Goal: Task Accomplishment & Management: Complete application form

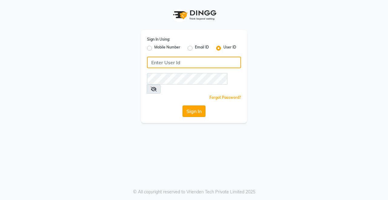
type input "Rimshamakeover123"
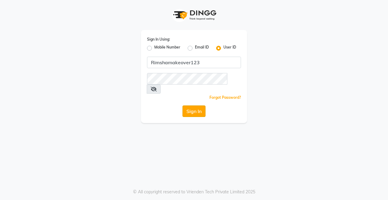
click at [191, 105] on button "Sign In" at bounding box center [193, 111] width 23 height 12
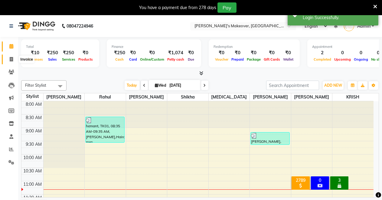
click at [14, 60] on span at bounding box center [11, 59] width 11 height 7
select select "7317"
select select "service"
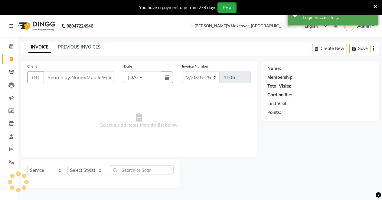
click at [75, 73] on input "Client" at bounding box center [79, 77] width 71 height 12
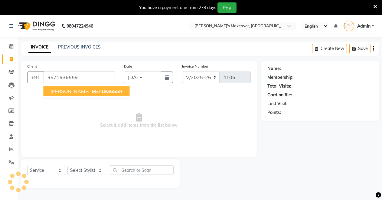
type input "9571936559"
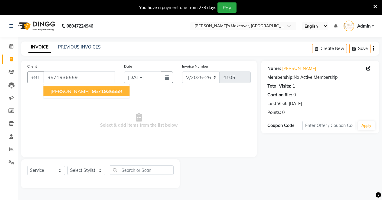
click at [88, 87] on button "[PERSON_NAME] 957193655 9" at bounding box center [86, 91] width 86 height 10
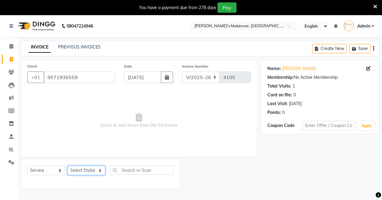
click at [91, 170] on select "Select Stylist [PERSON_NAME] [PERSON_NAME] [MEDICAL_DATA][PERSON_NAME] [PERSON_…" at bounding box center [87, 170] width 38 height 9
select select "65689"
click at [68, 166] on select "Select Stylist [PERSON_NAME] [PERSON_NAME] [MEDICAL_DATA][PERSON_NAME] [PERSON_…" at bounding box center [87, 170] width 38 height 9
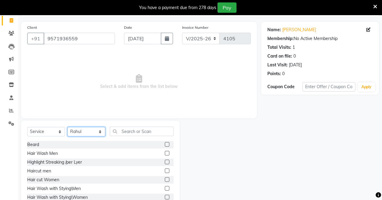
scroll to position [58, 0]
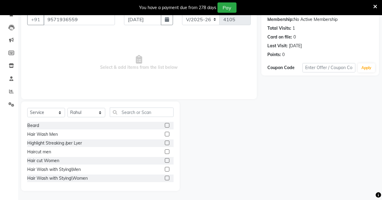
click at [165, 124] on label at bounding box center [167, 125] width 5 height 5
click at [165, 124] on input "checkbox" at bounding box center [167, 126] width 4 height 4
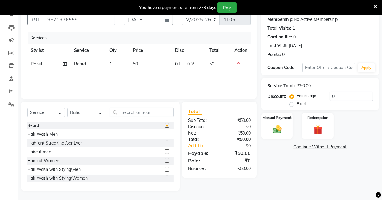
checkbox input "false"
click at [165, 152] on label at bounding box center [167, 151] width 5 height 5
click at [165, 152] on input "checkbox" at bounding box center [167, 152] width 4 height 4
checkbox input "false"
click at [272, 131] on img at bounding box center [277, 129] width 15 height 11
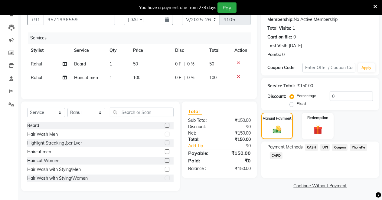
click at [324, 146] on span "UPI" at bounding box center [325, 147] width 9 height 7
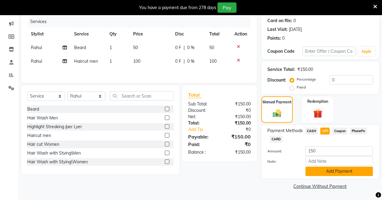
click at [361, 171] on button "Add Payment" at bounding box center [340, 171] width 68 height 9
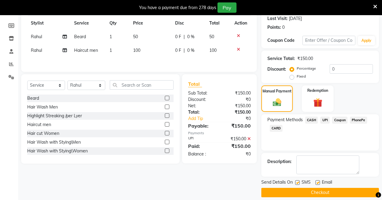
scroll to position [91, 0]
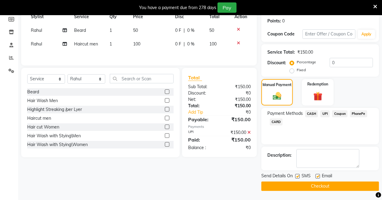
click at [344, 187] on button "Checkout" at bounding box center [321, 185] width 118 height 9
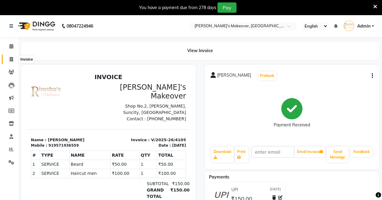
click at [10, 58] on icon at bounding box center [11, 59] width 3 height 5
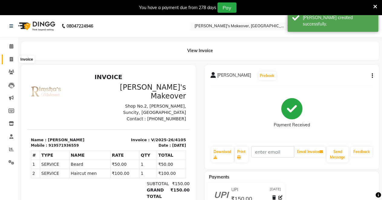
select select "service"
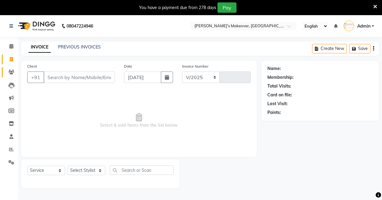
scroll to position [15, 0]
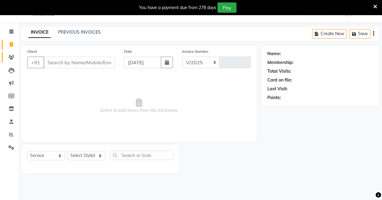
select select "7317"
type input "4106"
click at [65, 60] on input "Client" at bounding box center [79, 63] width 71 height 12
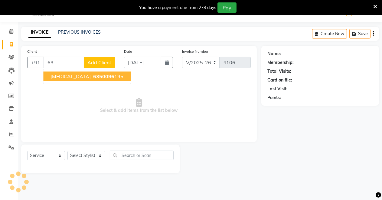
type input "6"
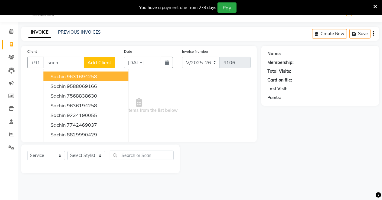
click at [74, 76] on ngb-highlight "9631694258" at bounding box center [82, 76] width 30 height 6
type input "9631694258"
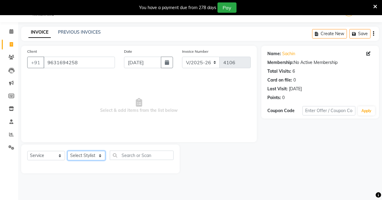
click at [94, 153] on select "Select Stylist [PERSON_NAME] [PERSON_NAME] [MEDICAL_DATA][PERSON_NAME] [PERSON_…" at bounding box center [87, 155] width 38 height 9
select select "84062"
click at [68, 151] on select "Select Stylist [PERSON_NAME] [PERSON_NAME] [MEDICAL_DATA][PERSON_NAME] [PERSON_…" at bounding box center [87, 155] width 38 height 9
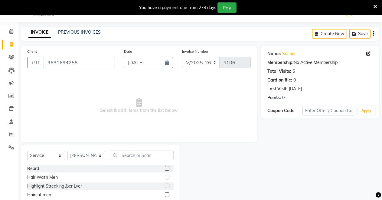
click at [165, 193] on label at bounding box center [167, 194] width 5 height 5
click at [165, 193] on input "checkbox" at bounding box center [167, 195] width 4 height 4
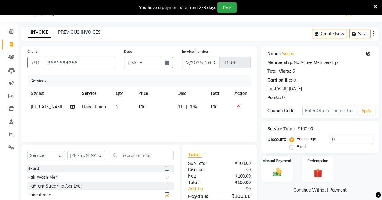
checkbox input "false"
click at [279, 165] on div "Manual Payment" at bounding box center [277, 169] width 33 height 28
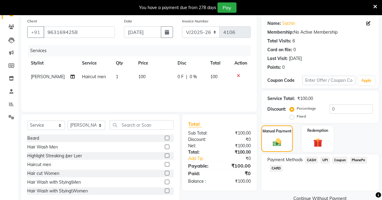
scroll to position [58, 0]
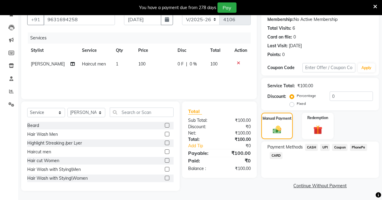
click at [315, 146] on span "CASH" at bounding box center [311, 147] width 13 height 7
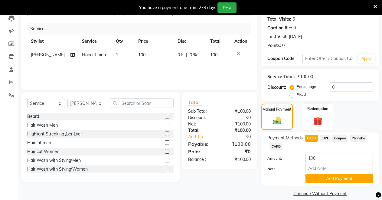
scroll to position [74, 0]
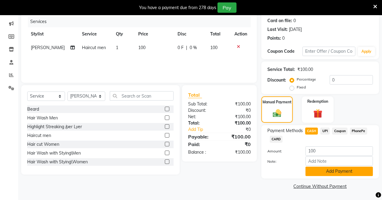
click at [320, 173] on button "Add Payment" at bounding box center [340, 171] width 68 height 9
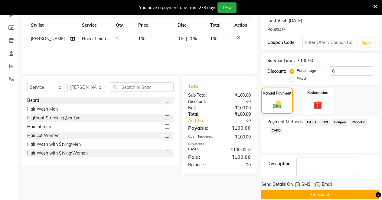
scroll to position [91, 0]
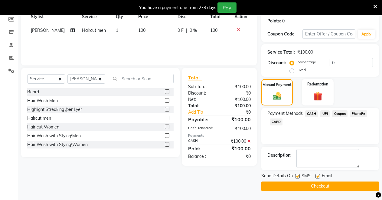
click at [323, 186] on button "Checkout" at bounding box center [321, 185] width 118 height 9
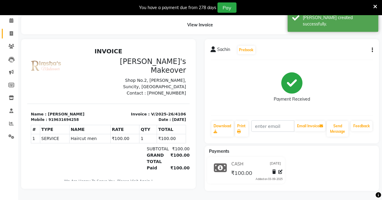
click at [14, 35] on link "Invoice" at bounding box center [9, 34] width 15 height 10
select select "service"
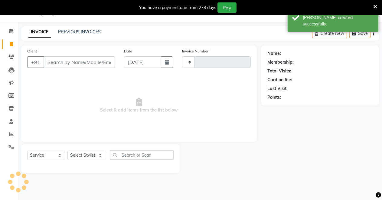
scroll to position [15, 0]
type input "4107"
select select "7317"
click at [73, 61] on input "Client" at bounding box center [79, 63] width 71 height 12
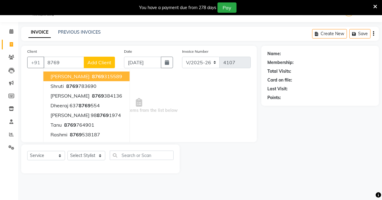
click at [92, 75] on span "8769" at bounding box center [98, 76] width 12 height 6
type input "8769315589"
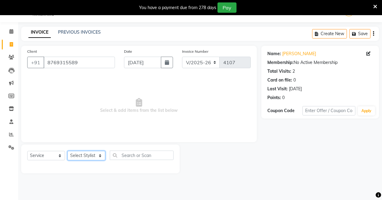
click at [82, 152] on select "Select Stylist [PERSON_NAME] [PERSON_NAME] [MEDICAL_DATA][PERSON_NAME] [PERSON_…" at bounding box center [87, 155] width 38 height 9
select select "77366"
click at [68, 151] on select "Select Stylist [PERSON_NAME] [PERSON_NAME] [MEDICAL_DATA][PERSON_NAME] [PERSON_…" at bounding box center [87, 155] width 38 height 9
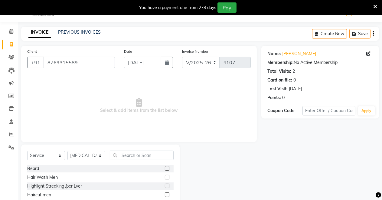
click at [165, 168] on label at bounding box center [167, 168] width 5 height 5
click at [165, 168] on input "checkbox" at bounding box center [167, 169] width 4 height 4
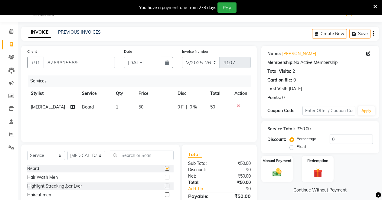
checkbox input "false"
click at [284, 166] on div "Manual Payment" at bounding box center [277, 169] width 33 height 28
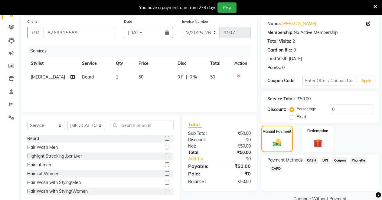
scroll to position [58, 0]
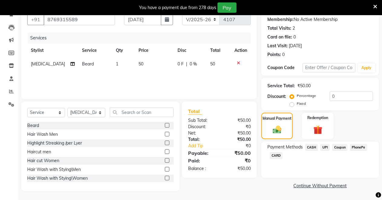
click at [325, 144] on span "UPI" at bounding box center [325, 147] width 9 height 7
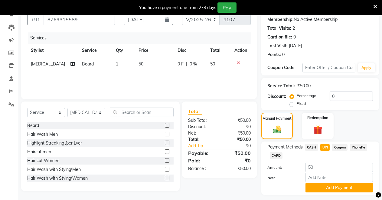
scroll to position [74, 0]
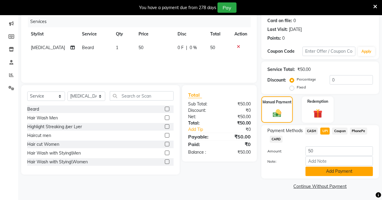
click at [338, 172] on button "Add Payment" at bounding box center [340, 171] width 68 height 9
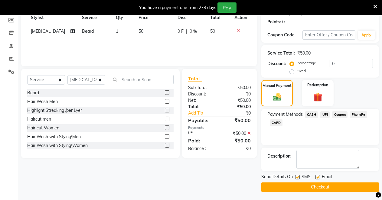
scroll to position [91, 0]
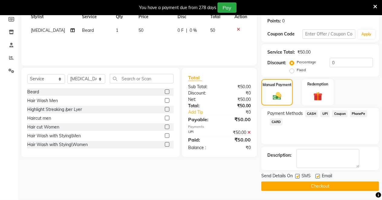
click at [325, 189] on button "Checkout" at bounding box center [321, 185] width 118 height 9
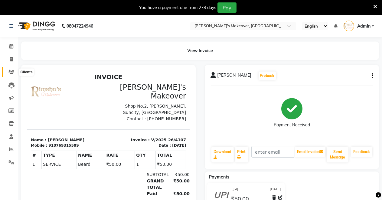
click at [8, 72] on span at bounding box center [11, 72] width 11 height 7
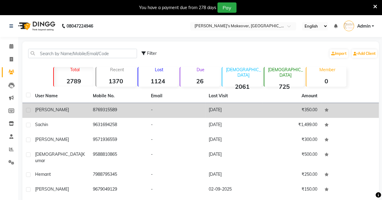
click at [78, 110] on div "[PERSON_NAME]" at bounding box center [60, 110] width 51 height 6
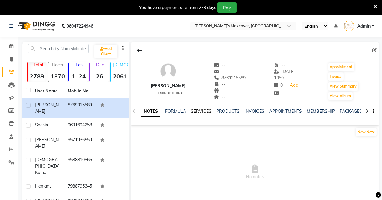
click at [200, 113] on link "SERVICES" at bounding box center [201, 110] width 21 height 5
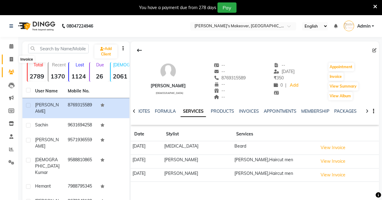
click at [12, 57] on icon at bounding box center [11, 59] width 3 height 5
select select "service"
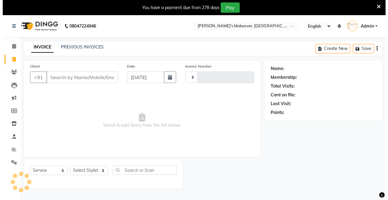
scroll to position [15, 0]
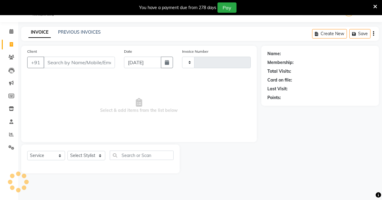
type input "4108"
select select "7317"
click at [12, 42] on icon at bounding box center [11, 44] width 3 height 5
select select "7317"
select select "service"
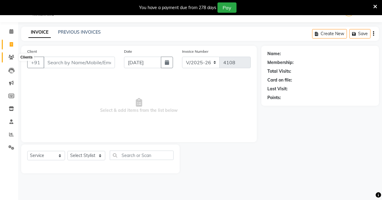
click at [12, 56] on icon at bounding box center [11, 57] width 6 height 5
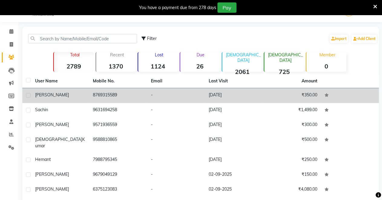
click at [124, 96] on td "8769315589" at bounding box center [119, 95] width 58 height 15
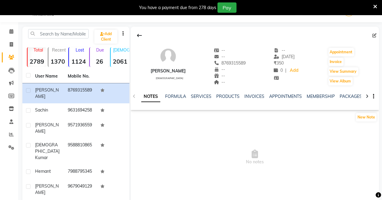
click at [179, 92] on div "NOTES FORMULA SERVICES PRODUCTS INVOICES APPOINTMENTS MEMBERSHIP PACKAGES VOUCH…" at bounding box center [255, 96] width 249 height 21
click at [203, 98] on link "SERVICES" at bounding box center [201, 96] width 21 height 5
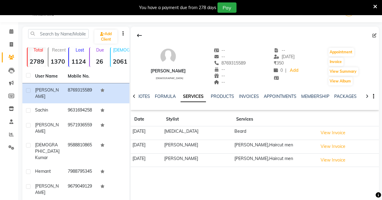
click at [195, 129] on td "[MEDICAL_DATA]" at bounding box center [198, 133] width 70 height 14
click at [342, 134] on button "View Invoice" at bounding box center [333, 132] width 30 height 9
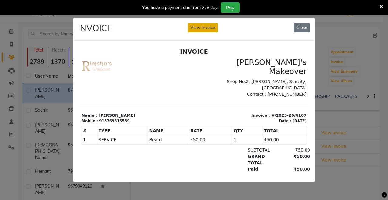
click at [206, 23] on button "View Invoice" at bounding box center [202, 27] width 30 height 9
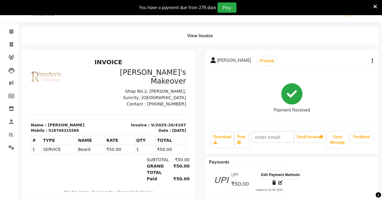
click at [281, 182] on icon at bounding box center [281, 182] width 4 height 4
select select "8"
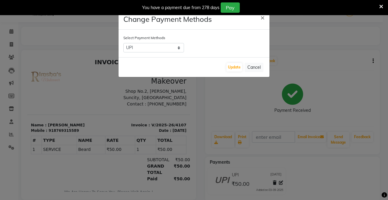
click at [350, 49] on ngb-modal-window "Change Payment Methods × Select Payment Methods CASH UPI Coupon PhonePe CARD Up…" at bounding box center [194, 100] width 388 height 200
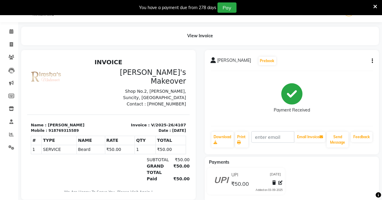
click at [374, 60] on div "[PERSON_NAME] Prebook Payment Received Download Print Email Invoice Send Messag…" at bounding box center [292, 102] width 175 height 104
click at [372, 61] on icon "button" at bounding box center [372, 61] width 1 height 0
click at [335, 59] on div "Edit Item Staff" at bounding box center [342, 61] width 41 height 8
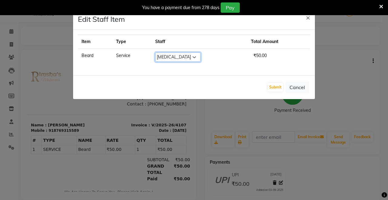
click at [193, 55] on select "Select [PERSON_NAME] [PERSON_NAME] [MEDICAL_DATA][PERSON_NAME] [PERSON_NAME]" at bounding box center [177, 56] width 45 height 9
select select "65689"
click at [155, 52] on select "Select [PERSON_NAME] [PERSON_NAME] [MEDICAL_DATA][PERSON_NAME] [PERSON_NAME]" at bounding box center [177, 56] width 45 height 9
click at [272, 87] on button "Submit" at bounding box center [274, 87] width 15 height 8
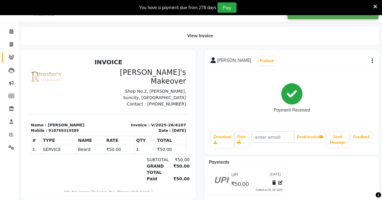
click at [9, 53] on link "Clients" at bounding box center [9, 57] width 15 height 10
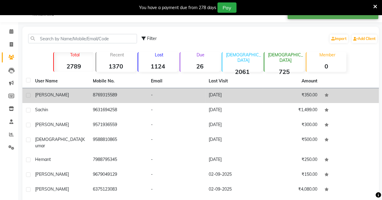
click at [94, 95] on td "8769315589" at bounding box center [119, 95] width 58 height 15
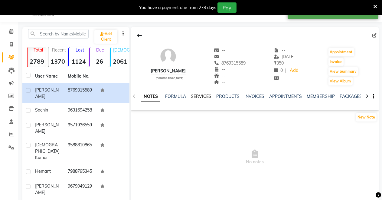
click at [200, 94] on link "SERVICES" at bounding box center [201, 96] width 21 height 5
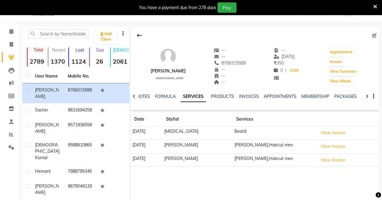
click at [206, 127] on td "[MEDICAL_DATA]" at bounding box center [198, 133] width 70 height 14
click at [335, 131] on button "View Invoice" at bounding box center [333, 132] width 30 height 9
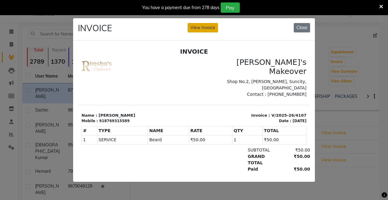
click at [193, 26] on button "View Invoice" at bounding box center [202, 27] width 30 height 9
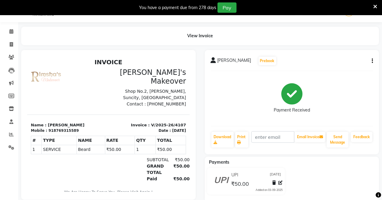
click at [371, 59] on button "button" at bounding box center [372, 61] width 4 height 6
click at [330, 68] on div "Edit Invoice" at bounding box center [342, 69] width 41 height 8
select select "service"
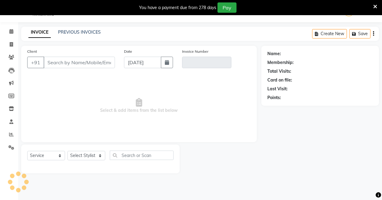
type input "8769315589"
type input "V/2025-26/4107"
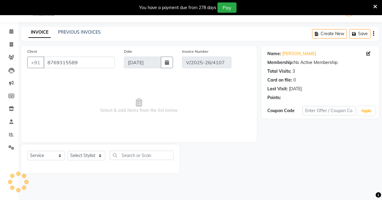
select select "select"
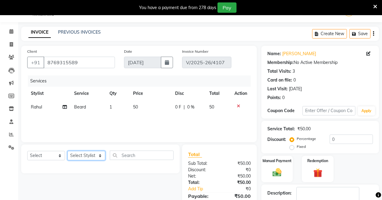
click at [98, 151] on select "Select Stylist [PERSON_NAME] [PERSON_NAME] [MEDICAL_DATA][PERSON_NAME] [PERSON_…" at bounding box center [87, 155] width 38 height 9
select select "65689"
click at [68, 151] on select "Select Stylist [PERSON_NAME] [PERSON_NAME] [MEDICAL_DATA][PERSON_NAME] [PERSON_…" at bounding box center [87, 155] width 38 height 9
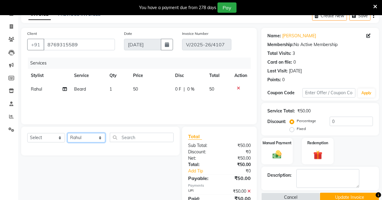
scroll to position [57, 0]
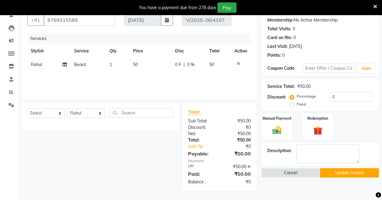
click at [327, 173] on button "Update Invoice" at bounding box center [349, 172] width 59 height 9
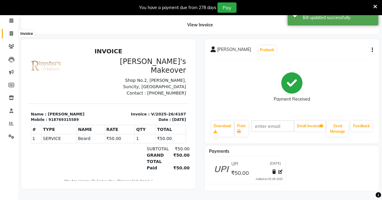
click at [12, 31] on icon at bounding box center [11, 33] width 3 height 5
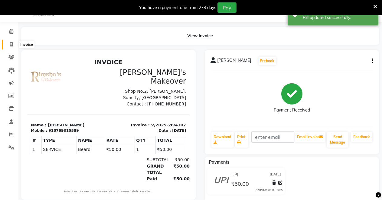
select select "7317"
select select "service"
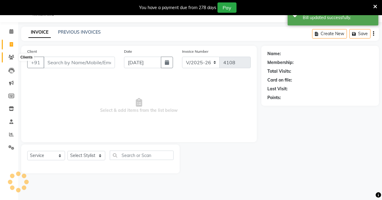
click at [12, 56] on icon at bounding box center [11, 57] width 6 height 5
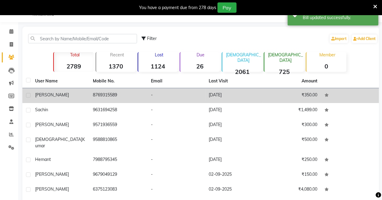
click at [97, 94] on td "8769315589" at bounding box center [119, 95] width 58 height 15
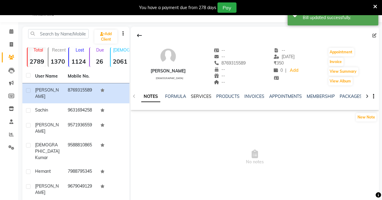
click at [196, 94] on link "SERVICES" at bounding box center [201, 96] width 21 height 5
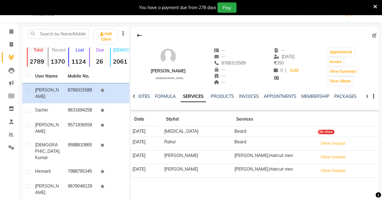
click at [328, 131] on div "No show" at bounding box center [326, 132] width 17 height 5
click at [322, 131] on div "No show" at bounding box center [326, 132] width 17 height 5
click at [11, 40] on link "Invoice" at bounding box center [9, 45] width 15 height 10
select select "7317"
select select "service"
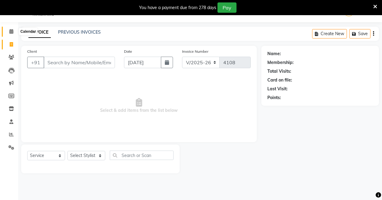
click at [11, 30] on icon at bounding box center [11, 31] width 4 height 5
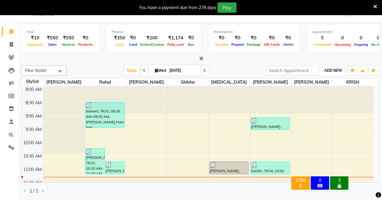
click at [334, 67] on button "ADD NEW Toggle Dropdown" at bounding box center [333, 70] width 21 height 8
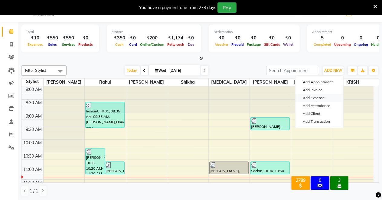
click at [317, 97] on link "Add Expense" at bounding box center [320, 98] width 48 height 8
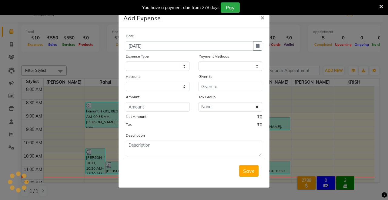
select select "1"
select select "6406"
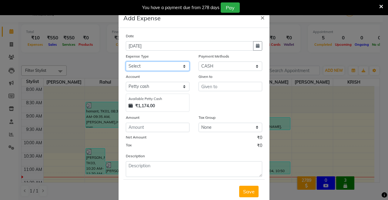
click at [152, 65] on select "Select Advance Salary Baba Bank Service Charges CLEANING Clinical charges DM SI…" at bounding box center [158, 65] width 64 height 9
select select "19380"
click at [126, 61] on select "Select Advance Salary Baba Bank Service Charges CLEANING Clinical charges DM SI…" at bounding box center [158, 65] width 64 height 9
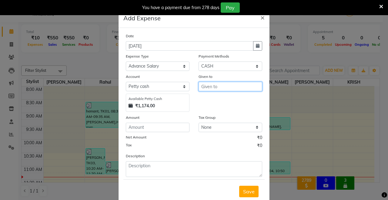
click at [209, 88] on input "text" at bounding box center [230, 86] width 64 height 9
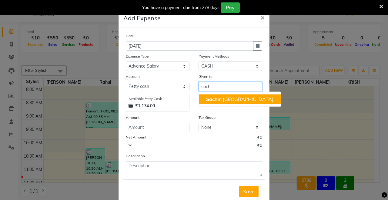
click at [216, 99] on ngb-highlight "Sach in [GEOGRAPHIC_DATA]" at bounding box center [239, 99] width 67 height 6
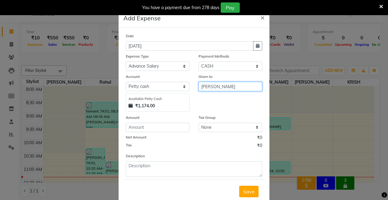
type input "[PERSON_NAME]"
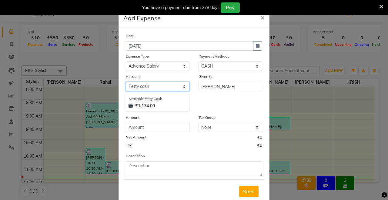
click at [183, 86] on select "Select [PERSON_NAME] cash Default account UPI ACCOUNT" at bounding box center [158, 86] width 64 height 9
select select "7080"
click at [126, 82] on select "Select [PERSON_NAME] cash Default account UPI ACCOUNT" at bounding box center [158, 86] width 64 height 9
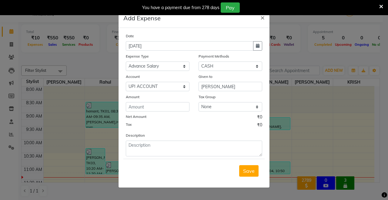
click at [138, 117] on label "Net Amount" at bounding box center [136, 116] width 21 height 5
click at [139, 106] on input "number" at bounding box center [158, 106] width 64 height 9
type input "8000"
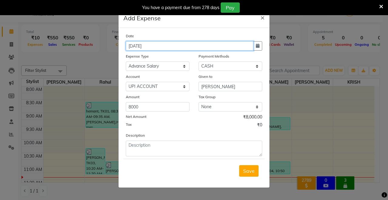
click at [133, 45] on input "[DATE]" at bounding box center [189, 45] width 127 height 9
type input "02-09-2025"
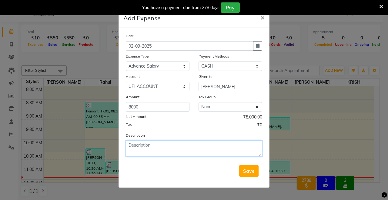
click at [138, 151] on textarea at bounding box center [194, 148] width 136 height 16
type textarea "pay [PERSON_NAME]"
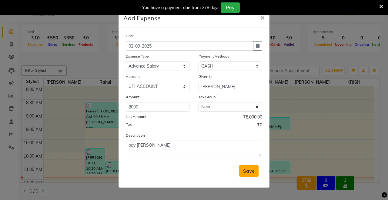
click at [248, 169] on span "Save" at bounding box center [249, 171] width 12 height 6
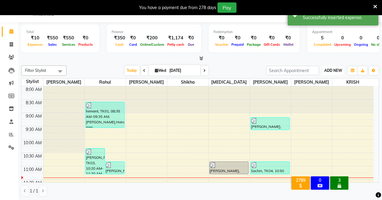
click at [327, 68] on span "ADD NEW" at bounding box center [334, 70] width 18 height 5
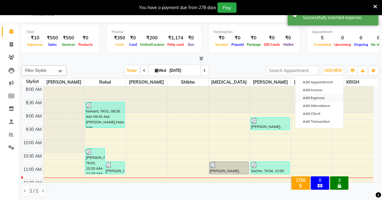
click at [318, 98] on link "Add Expense" at bounding box center [320, 98] width 48 height 8
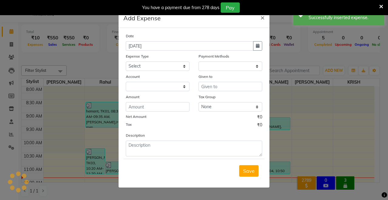
select select "1"
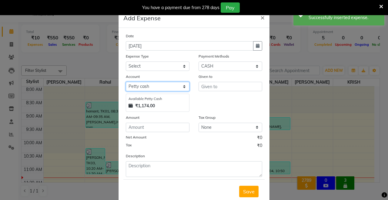
click at [154, 87] on select "Select [PERSON_NAME] cash Default account UPI ACCOUNT" at bounding box center [158, 86] width 64 height 9
select select "7080"
click at [126, 82] on select "Select [PERSON_NAME] cash Default account UPI ACCOUNT" at bounding box center [158, 86] width 64 height 9
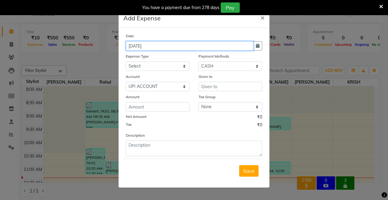
click at [134, 45] on input "[DATE]" at bounding box center [189, 45] width 127 height 9
type input "02-09-2025"
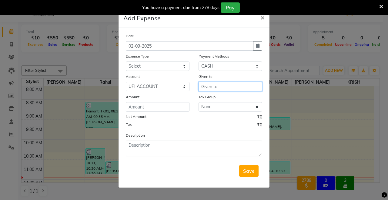
click at [220, 87] on input "text" at bounding box center [230, 86] width 64 height 9
click at [218, 100] on ngb-highlight "Rah ul" at bounding box center [212, 99] width 13 height 6
type input "Rahul"
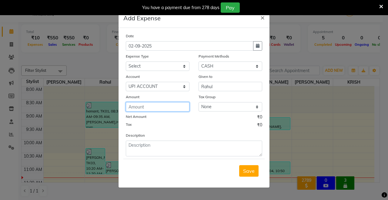
click at [135, 107] on input "number" at bounding box center [158, 106] width 64 height 9
type input "4000"
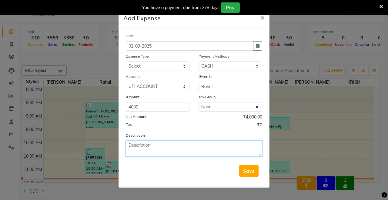
click at [147, 148] on textarea at bounding box center [194, 148] width 136 height 16
type textarea "p"
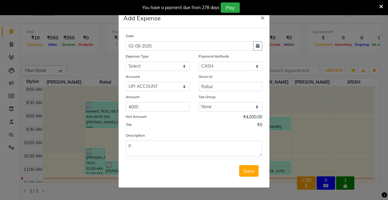
click at [34, 73] on ngb-modal-window "Add Expense × Date [DATE] Expense Type Select Advance Salary Baba Bank Service …" at bounding box center [194, 100] width 388 height 200
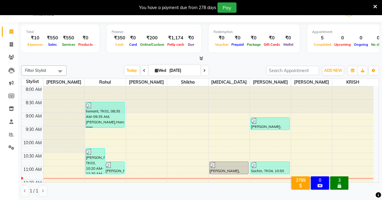
click at [24, 57] on div at bounding box center [200, 58] width 358 height 6
click at [334, 69] on span "ADD NEW" at bounding box center [334, 70] width 18 height 5
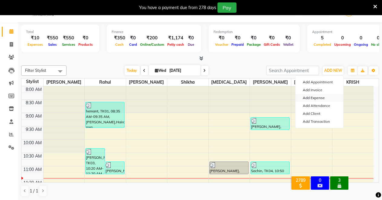
click at [320, 97] on link "Add Expense" at bounding box center [320, 98] width 48 height 8
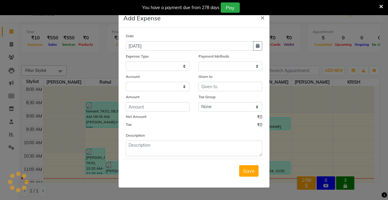
select select "1"
select select "6406"
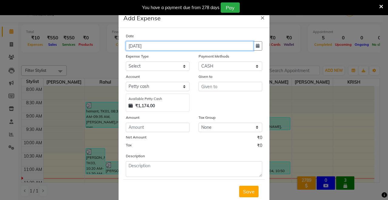
click at [130, 45] on input "[DATE]" at bounding box center [189, 45] width 127 height 9
type input "02-09-2025"
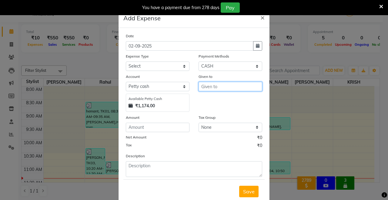
click at [207, 86] on input "text" at bounding box center [230, 86] width 64 height 9
click at [216, 96] on ngb-highlight "Rah ul" at bounding box center [212, 99] width 13 height 6
type input "Rahul"
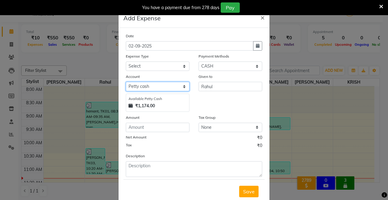
click at [144, 83] on select "Select [PERSON_NAME] cash Default account UPI ACCOUNT" at bounding box center [158, 86] width 64 height 9
select select "7080"
click at [126, 82] on select "Select [PERSON_NAME] cash Default account UPI ACCOUNT" at bounding box center [158, 86] width 64 height 9
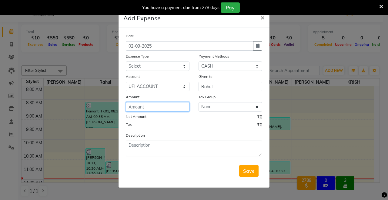
click at [148, 109] on input "number" at bounding box center [158, 106] width 64 height 9
type input "4000"
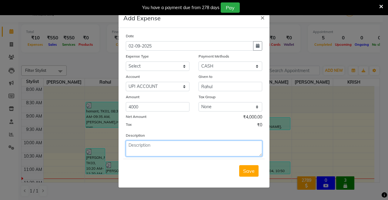
click at [147, 148] on textarea at bounding box center [194, 148] width 136 height 16
type textarea "pay by [PERSON_NAME]"
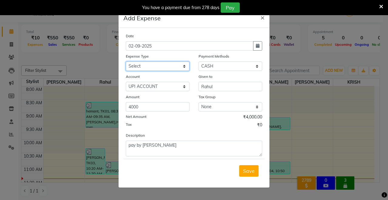
click at [155, 66] on select "Select Advance Salary Baba Bank Service Charges CLEANING Clinical charges DM SI…" at bounding box center [158, 65] width 64 height 9
select select "19380"
click at [126, 61] on select "Select Advance Salary Baba Bank Service Charges CLEANING Clinical charges DM SI…" at bounding box center [158, 65] width 64 height 9
click at [245, 171] on span "Save" at bounding box center [249, 171] width 12 height 6
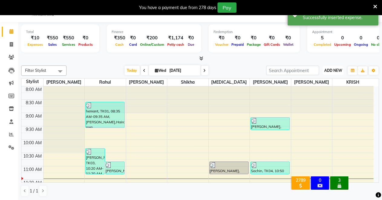
click at [327, 70] on span "ADD NEW" at bounding box center [334, 70] width 18 height 5
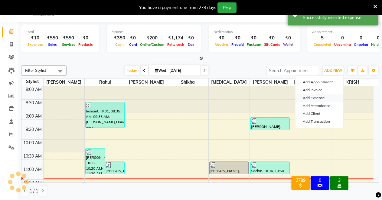
click at [312, 98] on link "Add Expense" at bounding box center [320, 98] width 48 height 8
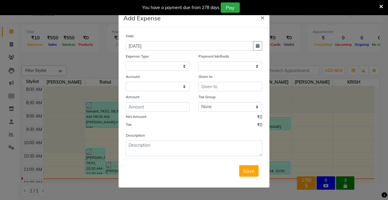
select select "1"
select select "6406"
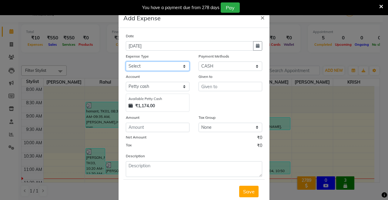
click at [160, 64] on select "Select Advance Salary Baba Bank Service Charges CLEANING Clinical charges DM SI…" at bounding box center [158, 65] width 64 height 9
select select "23332"
click at [126, 61] on select "Select Advance Salary Baba Bank Service Charges CLEANING Clinical charges DM SI…" at bounding box center [158, 65] width 64 height 9
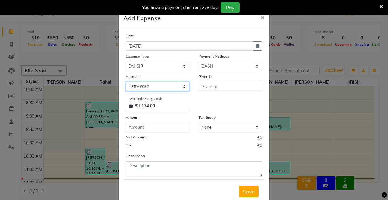
click at [162, 86] on select "Select [PERSON_NAME] cash Default account UPI ACCOUNT" at bounding box center [158, 86] width 64 height 9
select select "7080"
click at [126, 82] on select "Select [PERSON_NAME] cash Default account UPI ACCOUNT" at bounding box center [158, 86] width 64 height 9
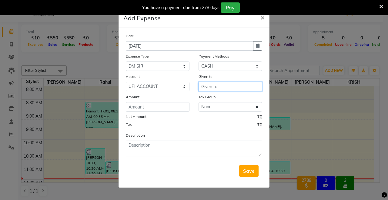
click at [215, 85] on input "text" at bounding box center [230, 86] width 64 height 9
type input "d"
type input "DM SIR"
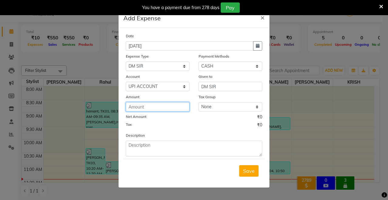
click at [162, 105] on input "number" at bounding box center [158, 106] width 64 height 9
type input "7500"
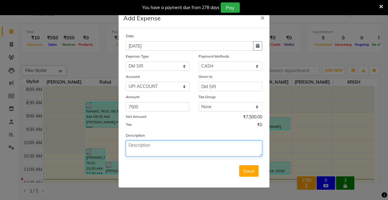
drag, startPoint x: 150, startPoint y: 147, endPoint x: 155, endPoint y: 147, distance: 5.1
click at [150, 147] on textarea at bounding box center [194, 148] width 136 height 16
type textarea "PAY BY [PERSON_NAME]"
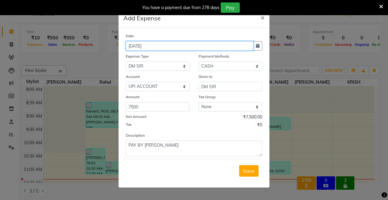
click at [134, 47] on input "[DATE]" at bounding box center [189, 45] width 127 height 9
type input "02-09-2025"
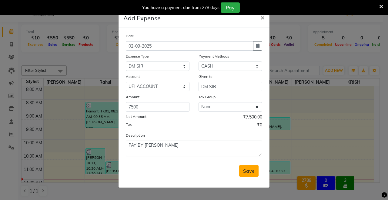
click at [249, 170] on span "Save" at bounding box center [249, 171] width 12 height 6
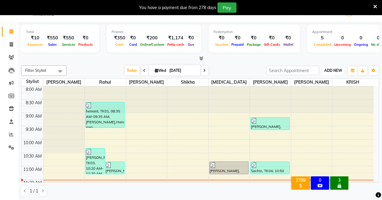
click at [332, 70] on span "ADD NEW" at bounding box center [334, 70] width 18 height 5
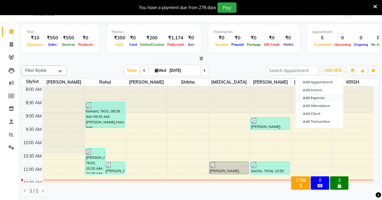
click at [322, 96] on link "Add Expense" at bounding box center [320, 98] width 48 height 8
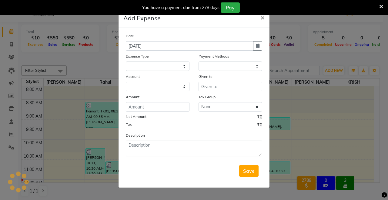
select select "1"
select select "6406"
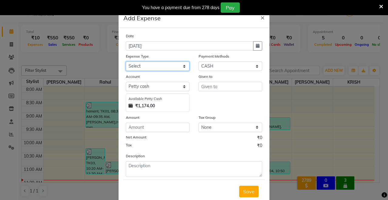
click at [169, 62] on select "Select Advance Salary Baba Bank Service Charges CLEANING Clinical charges DM SI…" at bounding box center [158, 65] width 64 height 9
select select "19381"
click at [126, 61] on select "Select Advance Salary Baba Bank Service Charges CLEANING Clinical charges DM SI…" at bounding box center [158, 65] width 64 height 9
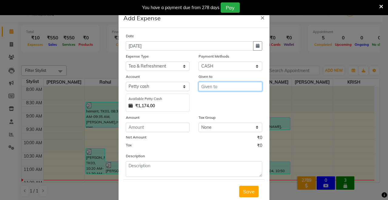
click at [203, 87] on input "text" at bounding box center [230, 86] width 64 height 9
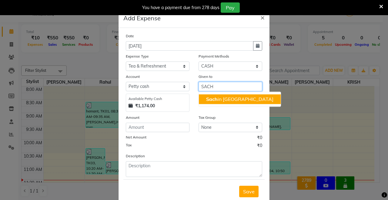
click at [211, 97] on span "Sach" at bounding box center [212, 99] width 12 height 6
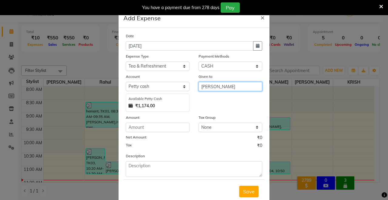
type input "[PERSON_NAME]"
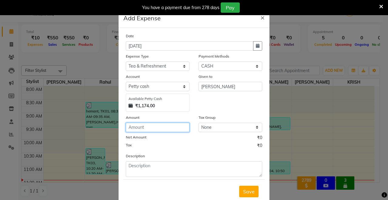
click at [131, 126] on input "number" at bounding box center [158, 127] width 64 height 9
type input "20"
click at [242, 187] on button "Save" at bounding box center [248, 192] width 19 height 12
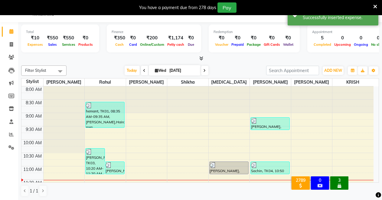
click at [202, 57] on icon at bounding box center [202, 58] width 4 height 5
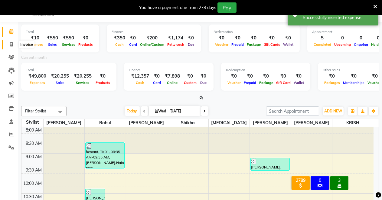
click at [11, 44] on icon at bounding box center [11, 44] width 3 height 5
select select "service"
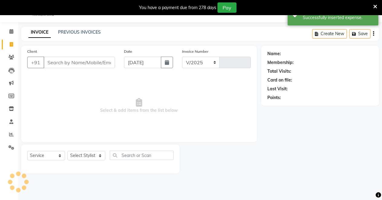
select select "7317"
type input "4108"
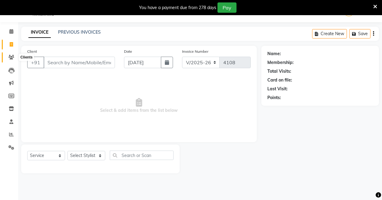
click at [9, 57] on icon at bounding box center [11, 57] width 6 height 5
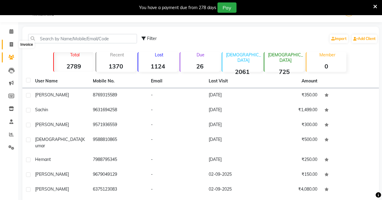
click at [10, 44] on icon at bounding box center [11, 44] width 3 height 5
select select "service"
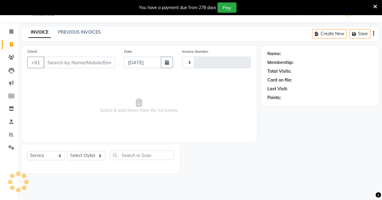
type input "4108"
select select "7317"
click at [13, 30] on icon at bounding box center [11, 31] width 4 height 5
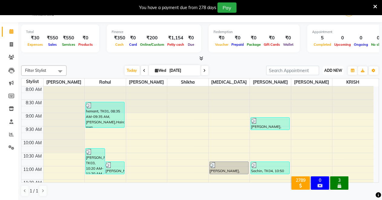
click at [337, 69] on span "ADD NEW" at bounding box center [334, 70] width 18 height 5
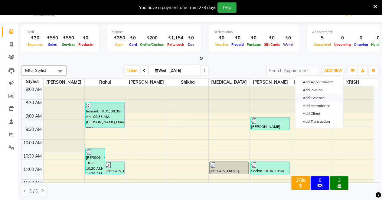
click at [310, 97] on link "Add Expense" at bounding box center [320, 98] width 48 height 8
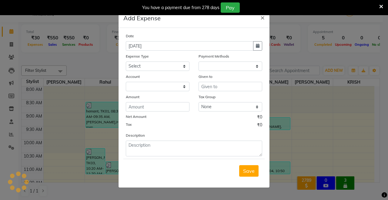
select select "1"
select select "6406"
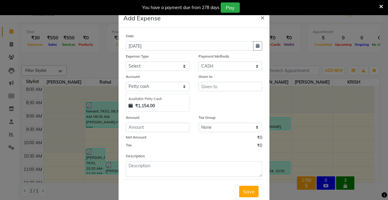
drag, startPoint x: 151, startPoint y: 58, endPoint x: 151, endPoint y: 61, distance: 3.0
click at [151, 61] on div "Expense Type" at bounding box center [158, 57] width 64 height 8
click at [151, 65] on select "Select Advance Salary Baba Bank Service Charges CLEANING Clinical charges DM SI…" at bounding box center [158, 65] width 64 height 9
select select "19374"
click at [126, 61] on select "Select Advance Salary Baba Bank Service Charges CLEANING Clinical charges DM SI…" at bounding box center [158, 65] width 64 height 9
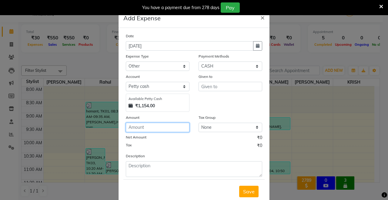
click at [134, 127] on input "number" at bounding box center [158, 127] width 64 height 9
type input "1050"
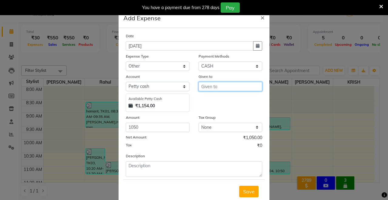
click at [238, 89] on input "text" at bounding box center [230, 86] width 64 height 9
click at [225, 99] on ngb-highlight "[PERSON_NAME]" at bounding box center [228, 99] width 45 height 6
type input "[PERSON_NAME]"
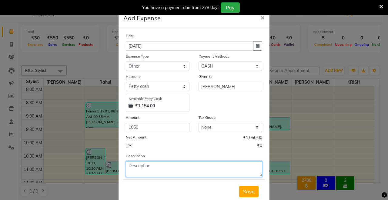
click at [148, 169] on textarea at bounding box center [194, 169] width 136 height 16
click at [167, 165] on textarea "PAY BY SACHIN FOR CAKE" at bounding box center [194, 169] width 136 height 16
click at [186, 167] on textarea "PAY BY SACHIN FOR CAKE" at bounding box center [194, 169] width 136 height 16
type textarea "PAY BY SACHIN FOR CAKE PAYMENT"
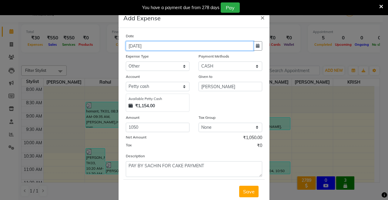
click at [130, 45] on input "[DATE]" at bounding box center [189, 45] width 127 height 9
type input "02-09-2025"
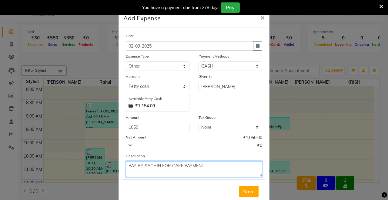
click at [134, 165] on textarea "PAY BY SACHIN FOR CAKE PAYMENT" at bounding box center [194, 169] width 136 height 16
type textarea "PAID BY SACHIN FOR CAKE PAYMENT"
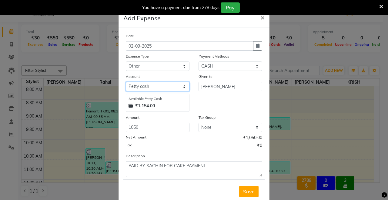
click at [177, 85] on select "Select [PERSON_NAME] cash Default account UPI ACCOUNT" at bounding box center [158, 86] width 64 height 9
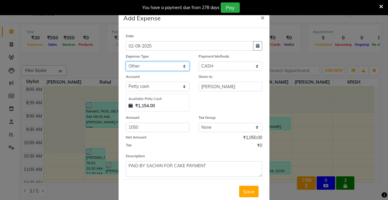
click at [182, 65] on select "Select Advance Salary Baba Bank Service Charges CLEANING Clinical charges DM SI…" at bounding box center [158, 65] width 64 height 9
click at [174, 66] on select "Select Advance Salary Baba Bank Service Charges CLEANING Clinical charges DM SI…" at bounding box center [158, 65] width 64 height 9
click at [246, 190] on span "Save" at bounding box center [249, 191] width 12 height 6
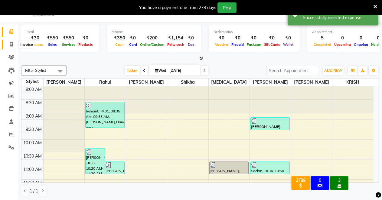
click at [9, 44] on span at bounding box center [11, 44] width 11 height 7
select select "service"
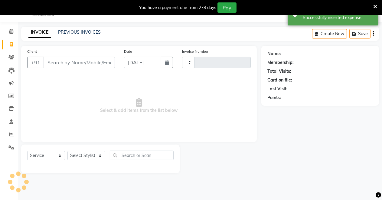
type input "4108"
select select "7317"
click at [12, 30] on icon at bounding box center [11, 31] width 4 height 5
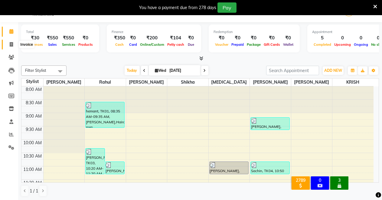
click at [10, 42] on icon at bounding box center [11, 44] width 3 height 5
select select "service"
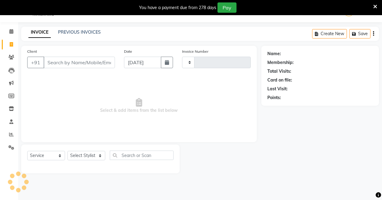
type input "4108"
select select "7317"
click at [11, 29] on icon at bounding box center [11, 31] width 4 height 5
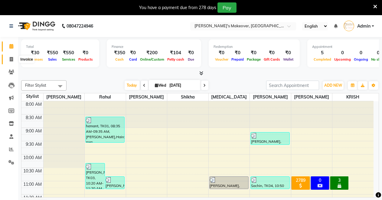
drag, startPoint x: 10, startPoint y: 56, endPoint x: 11, endPoint y: 59, distance: 3.7
click at [10, 56] on span at bounding box center [11, 59] width 11 height 7
click at [11, 59] on icon at bounding box center [11, 59] width 3 height 5
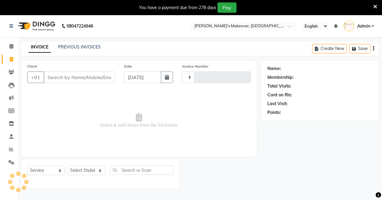
click at [11, 59] on icon at bounding box center [11, 59] width 3 height 5
select select "service"
click at [77, 166] on select "Select Stylist" at bounding box center [87, 170] width 38 height 9
select select "7317"
type input "4108"
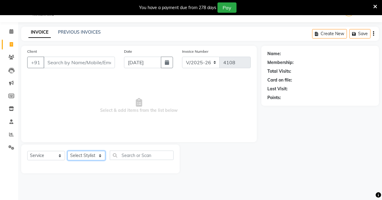
select select "84062"
click at [68, 151] on select "Select Stylist [PERSON_NAME] [PERSON_NAME] [MEDICAL_DATA][PERSON_NAME] [PERSON_…" at bounding box center [87, 155] width 38 height 9
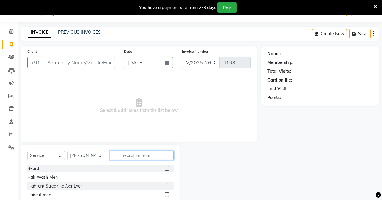
click at [143, 155] on input "text" at bounding box center [142, 154] width 64 height 9
click at [165, 192] on label at bounding box center [167, 194] width 5 height 5
click at [165, 193] on input "checkbox" at bounding box center [167, 195] width 4 height 4
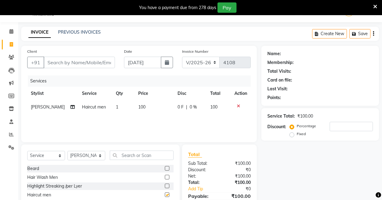
checkbox input "false"
click at [165, 168] on label at bounding box center [167, 168] width 5 height 5
click at [165, 168] on input "checkbox" at bounding box center [167, 169] width 4 height 4
checkbox input "false"
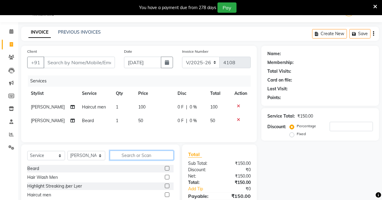
click at [151, 157] on input "text" at bounding box center [142, 154] width 64 height 9
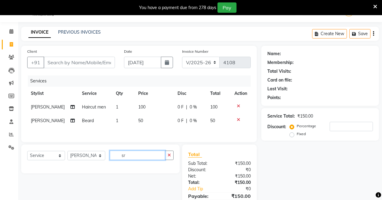
type input "s"
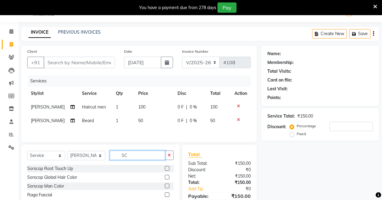
type input "S"
type input "CL"
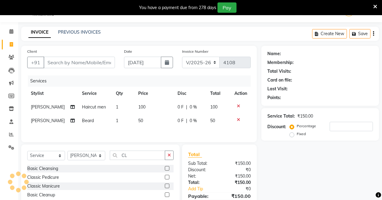
click at [165, 168] on label at bounding box center [167, 168] width 5 height 5
click at [165, 168] on input "checkbox" at bounding box center [167, 169] width 4 height 4
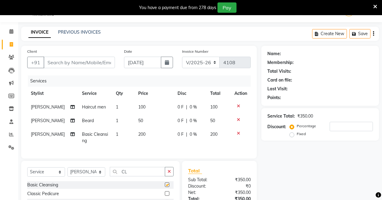
checkbox input "false"
click at [101, 176] on select "Select Stylist [PERSON_NAME] [PERSON_NAME] [MEDICAL_DATA][PERSON_NAME] [PERSON_…" at bounding box center [87, 171] width 38 height 9
select select "88618"
click at [68, 172] on select "Select Stylist [PERSON_NAME] [PERSON_NAME] [MEDICAL_DATA][PERSON_NAME] [PERSON_…" at bounding box center [87, 171] width 38 height 9
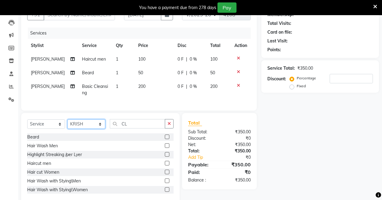
scroll to position [79, 0]
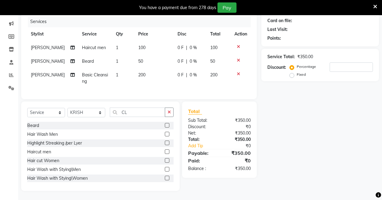
click at [165, 151] on label at bounding box center [167, 151] width 5 height 5
click at [165, 151] on input "checkbox" at bounding box center [167, 152] width 4 height 4
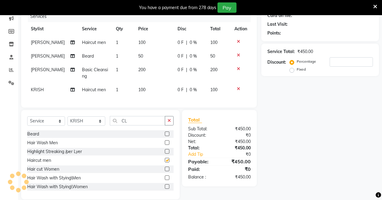
checkbox input "false"
click at [165, 136] on label at bounding box center [167, 133] width 5 height 5
click at [165, 136] on input "checkbox" at bounding box center [167, 134] width 4 height 4
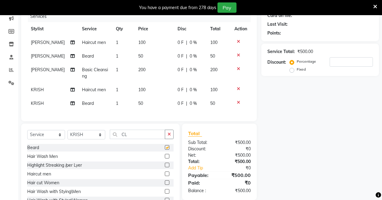
checkbox input "false"
click at [168, 136] on icon "button" at bounding box center [169, 134] width 3 height 4
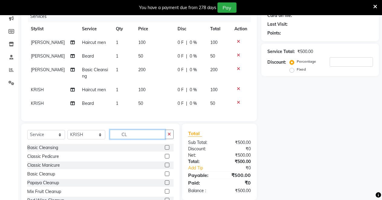
type input "CL"
click at [165, 150] on label at bounding box center [167, 147] width 5 height 5
click at [165, 150] on input "checkbox" at bounding box center [167, 148] width 4 height 4
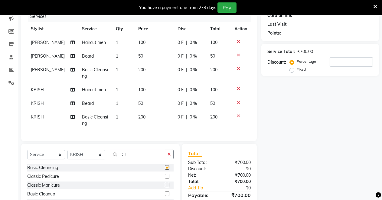
checkbox input "false"
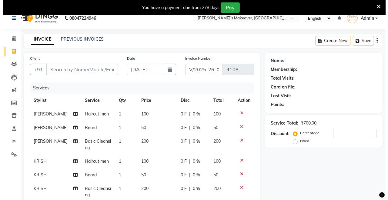
scroll to position [0, 0]
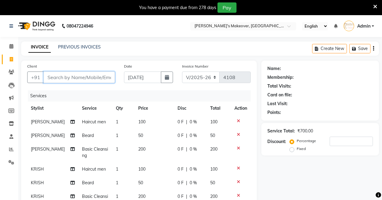
click at [67, 80] on input "Client" at bounding box center [79, 77] width 71 height 12
type input "7"
type input "0"
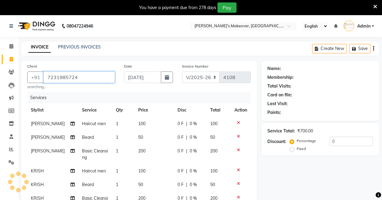
type input "7231985724"
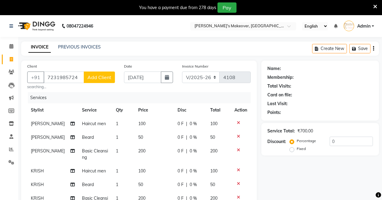
click at [92, 78] on span "Add Client" at bounding box center [99, 77] width 24 height 6
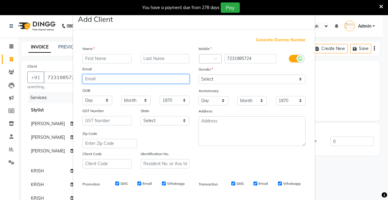
click at [90, 77] on input "email" at bounding box center [135, 78] width 107 height 9
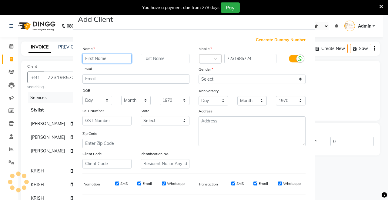
click at [90, 61] on input "text" at bounding box center [106, 58] width 49 height 9
click at [111, 58] on input "text" at bounding box center [106, 58] width 49 height 9
type input "ANIL YADAV"
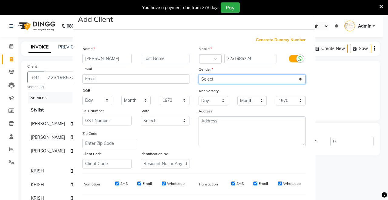
click at [263, 77] on select "Select Male Female Other Prefer Not To Say" at bounding box center [251, 78] width 107 height 9
select select "[DEMOGRAPHIC_DATA]"
click at [198, 74] on select "Select Male Female Other Prefer Not To Say" at bounding box center [251, 78] width 107 height 9
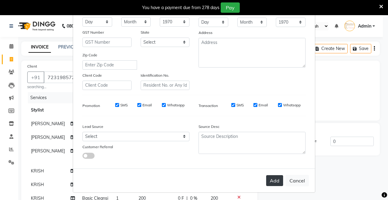
click at [272, 177] on button "Add" at bounding box center [274, 180] width 17 height 11
click at [293, 177] on button "Cancel" at bounding box center [296, 181] width 23 height 12
select select
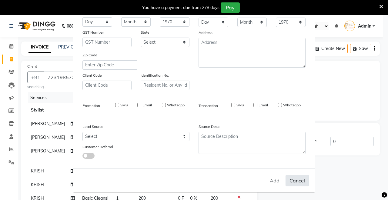
select select
checkbox input "false"
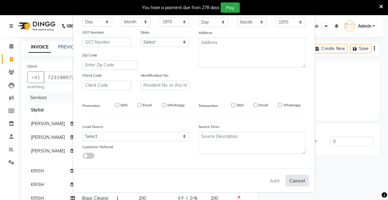
checkbox input "false"
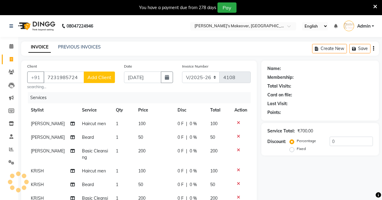
click at [101, 74] on span "Add Client" at bounding box center [99, 77] width 24 height 6
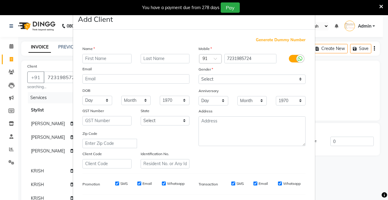
click at [101, 59] on input "text" at bounding box center [106, 58] width 49 height 9
type input "ANIL YADAV"
click at [208, 75] on select "Select Male Female Other Prefer Not To Say" at bounding box center [251, 78] width 107 height 9
select select "[DEMOGRAPHIC_DATA]"
click at [198, 74] on select "Select Male Female Other Prefer Not To Say" at bounding box center [251, 78] width 107 height 9
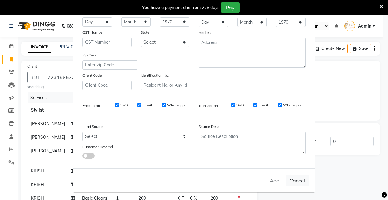
click at [267, 178] on div "Add Cancel" at bounding box center [194, 180] width 242 height 24
click at [268, 177] on div "Add Cancel" at bounding box center [194, 180] width 242 height 24
click at [271, 177] on div "Add Cancel" at bounding box center [194, 180] width 242 height 24
click at [272, 177] on div "Add Cancel" at bounding box center [194, 180] width 242 height 24
click at [295, 176] on button "Cancel" at bounding box center [296, 181] width 23 height 12
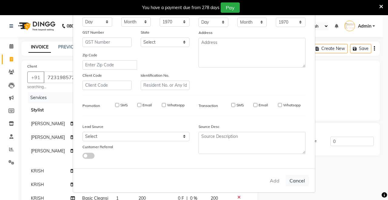
select select
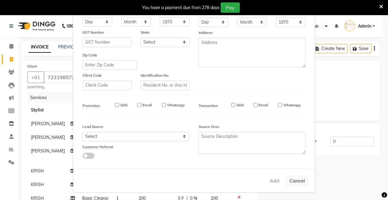
select select
checkbox input "false"
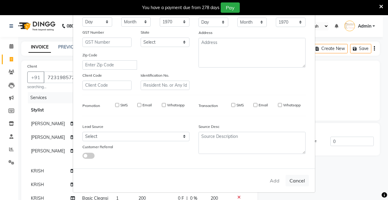
checkbox input "false"
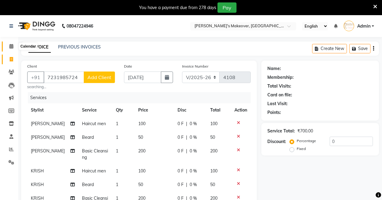
click at [10, 48] on icon at bounding box center [11, 46] width 4 height 5
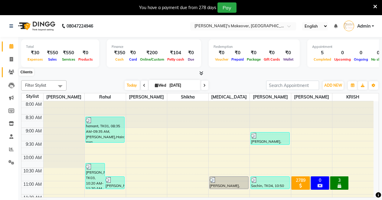
click at [11, 71] on icon at bounding box center [11, 72] width 6 height 5
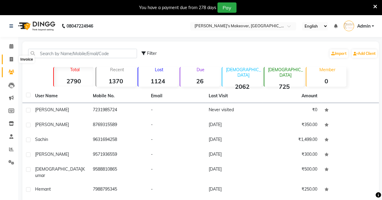
click at [12, 59] on icon at bounding box center [11, 59] width 3 height 5
select select "service"
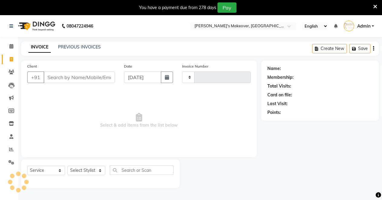
scroll to position [15, 0]
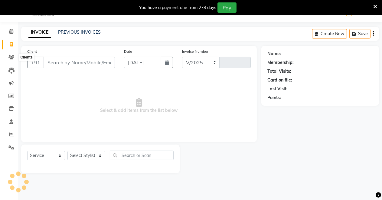
select select "7317"
type input "4108"
click at [84, 59] on input "Client" at bounding box center [79, 63] width 71 height 12
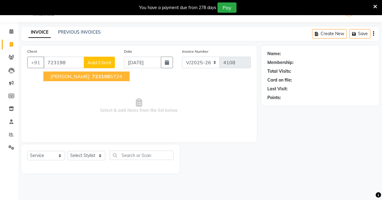
click at [52, 74] on span "ANIL YADAV" at bounding box center [70, 76] width 39 height 6
type input "7231985724"
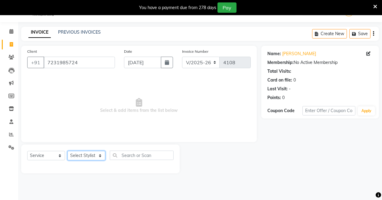
click at [76, 156] on select "Select Stylist [PERSON_NAME] [PERSON_NAME] [MEDICAL_DATA][PERSON_NAME] [PERSON_…" at bounding box center [87, 155] width 38 height 9
select select "84062"
click at [68, 151] on select "Select Stylist [PERSON_NAME] [PERSON_NAME] [MEDICAL_DATA][PERSON_NAME] [PERSON_…" at bounding box center [87, 155] width 38 height 9
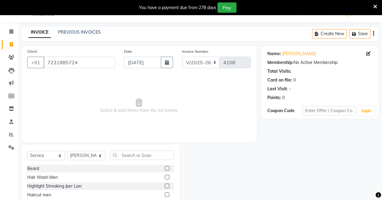
click at [165, 165] on div at bounding box center [169, 169] width 9 height 8
click at [165, 167] on label at bounding box center [167, 168] width 5 height 5
click at [165, 167] on input "checkbox" at bounding box center [167, 169] width 4 height 4
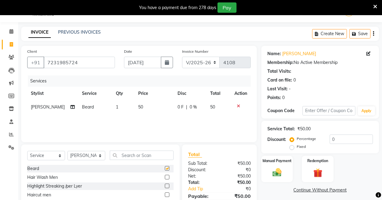
checkbox input "false"
click at [165, 192] on label at bounding box center [167, 194] width 5 height 5
click at [165, 193] on input "checkbox" at bounding box center [167, 195] width 4 height 4
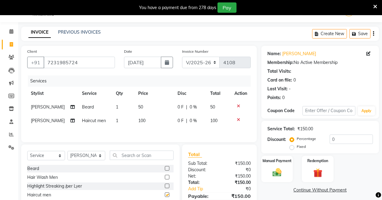
checkbox input "false"
click at [141, 158] on input "text" at bounding box center [142, 154] width 64 height 9
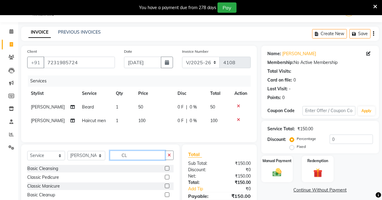
type input "CL"
click at [165, 168] on label at bounding box center [167, 168] width 5 height 5
click at [165, 168] on input "checkbox" at bounding box center [167, 169] width 4 height 4
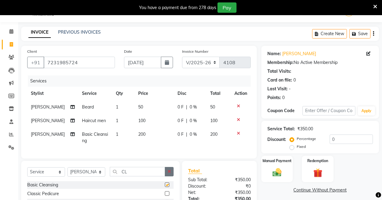
checkbox input "false"
click at [101, 176] on select "Select Stylist [PERSON_NAME] [PERSON_NAME] [MEDICAL_DATA][PERSON_NAME] [PERSON_…" at bounding box center [87, 171] width 38 height 9
select select "88618"
click at [68, 172] on select "Select Stylist [PERSON_NAME] [PERSON_NAME] [MEDICAL_DATA][PERSON_NAME] [PERSON_…" at bounding box center [87, 171] width 38 height 9
click at [158, 176] on input "CL" at bounding box center [137, 171] width 55 height 9
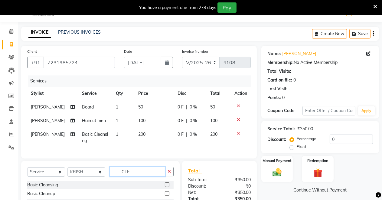
type input "CLE"
click at [165, 187] on label at bounding box center [167, 184] width 5 height 5
click at [165, 187] on input "checkbox" at bounding box center [167, 185] width 4 height 4
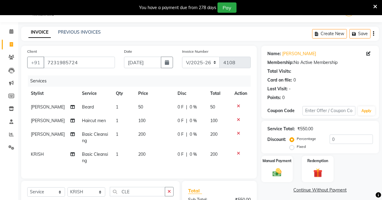
checkbox input "false"
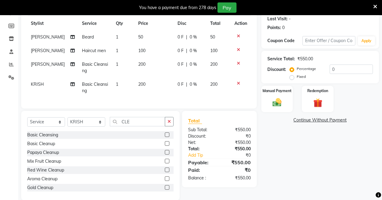
scroll to position [99, 0]
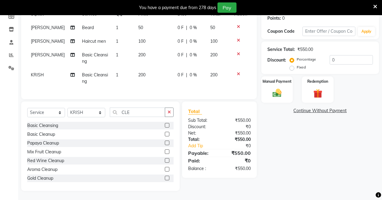
click at [174, 111] on div "Select Service Product Membership Package Voucher Prepaid Gift Card Select Styl…" at bounding box center [100, 145] width 159 height 89
click at [170, 112] on icon "button" at bounding box center [169, 112] width 3 height 4
click at [165, 150] on label at bounding box center [167, 151] width 5 height 5
click at [165, 150] on input "checkbox" at bounding box center [167, 152] width 4 height 4
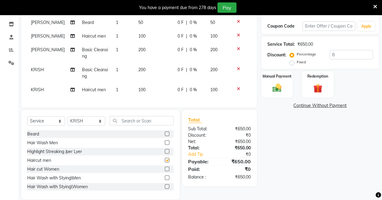
checkbox input "false"
click at [165, 136] on label at bounding box center [167, 133] width 5 height 5
click at [165, 136] on input "checkbox" at bounding box center [167, 134] width 4 height 4
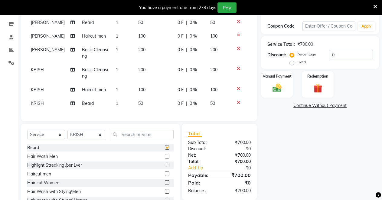
checkbox input "false"
click at [270, 88] on img at bounding box center [277, 87] width 15 height 11
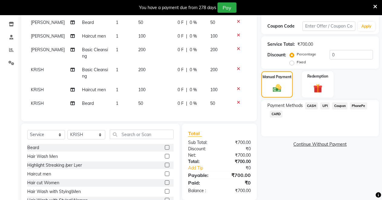
click at [325, 105] on span "UPI" at bounding box center [325, 105] width 9 height 7
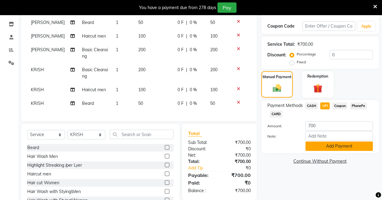
click at [325, 145] on button "Add Payment" at bounding box center [340, 145] width 68 height 9
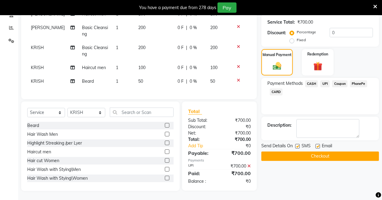
scroll to position [126, 0]
click at [312, 151] on button "Checkout" at bounding box center [321, 155] width 118 height 9
click at [302, 151] on button "Checkout" at bounding box center [321, 155] width 118 height 9
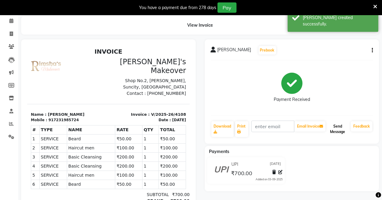
click at [342, 129] on button "Send Message" at bounding box center [338, 129] width 22 height 16
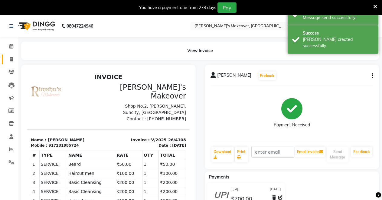
click at [12, 60] on icon at bounding box center [11, 59] width 3 height 5
select select "service"
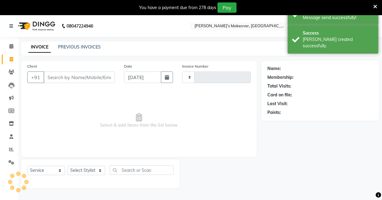
scroll to position [15, 0]
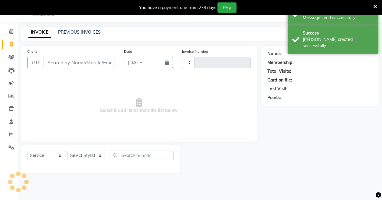
type input "4109"
select select "7317"
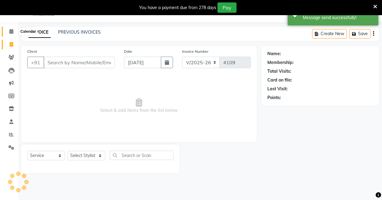
click at [10, 28] on span at bounding box center [11, 31] width 11 height 7
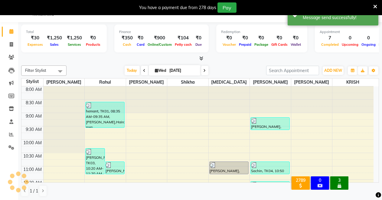
scroll to position [106, 0]
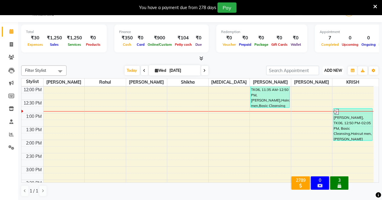
drag, startPoint x: 336, startPoint y: 68, endPoint x: 333, endPoint y: 67, distance: 3.4
click at [335, 68] on span "ADD NEW" at bounding box center [334, 70] width 18 height 5
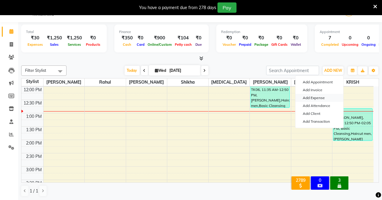
click at [313, 96] on link "Add Expense" at bounding box center [320, 98] width 48 height 8
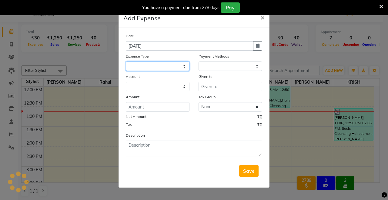
click at [170, 64] on select at bounding box center [158, 65] width 64 height 9
click at [185, 66] on select at bounding box center [158, 65] width 64 height 9
click at [185, 62] on select at bounding box center [158, 65] width 64 height 9
click at [184, 64] on select at bounding box center [158, 65] width 64 height 9
click at [181, 63] on select at bounding box center [158, 65] width 64 height 9
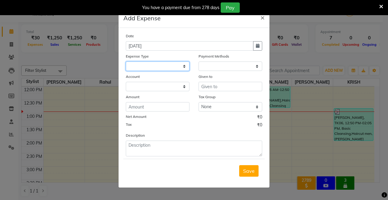
click at [184, 65] on select at bounding box center [158, 65] width 64 height 9
click at [240, 73] on div "Given to" at bounding box center [230, 77] width 64 height 8
click at [184, 64] on select at bounding box center [158, 65] width 64 height 9
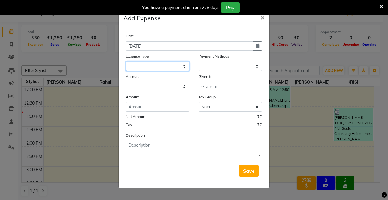
click at [184, 64] on select at bounding box center [158, 65] width 64 height 9
click at [262, 16] on span "×" at bounding box center [262, 17] width 4 height 9
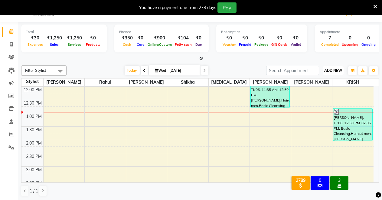
click at [332, 71] on span "ADD NEW" at bounding box center [334, 70] width 18 height 5
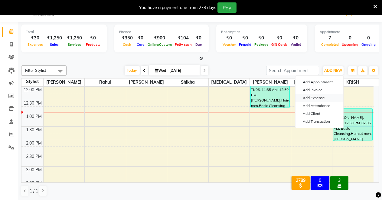
click at [310, 97] on link "Add Expense" at bounding box center [320, 98] width 48 height 8
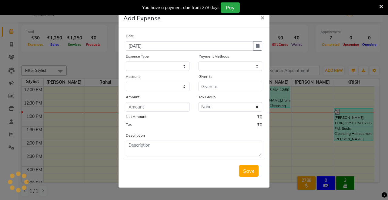
select select "1"
select select "6406"
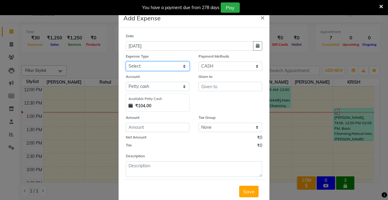
click at [169, 65] on select "Select Advance Salary Baba Bank Service Charges CLEANING Clinical charges DM SI…" at bounding box center [158, 65] width 64 height 9
select select "22839"
click at [126, 61] on select "Select Advance Salary Baba Bank Service Charges CLEANING Clinical charges DM SI…" at bounding box center [158, 65] width 64 height 9
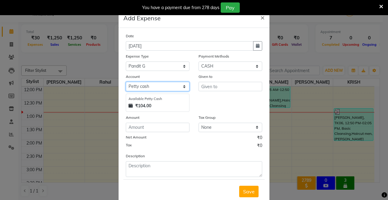
click at [181, 86] on select "Select [PERSON_NAME] cash Default account UPI ACCOUNT" at bounding box center [158, 86] width 64 height 9
select select "7080"
click at [126, 82] on select "Select [PERSON_NAME] cash Default account UPI ACCOUNT" at bounding box center [158, 86] width 64 height 9
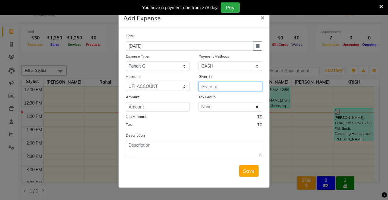
click at [215, 85] on input "text" at bounding box center [230, 86] width 64 height 9
type input "PANDIT G"
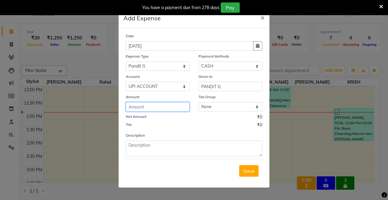
click at [138, 107] on input "number" at bounding box center [158, 106] width 64 height 9
type input "3700"
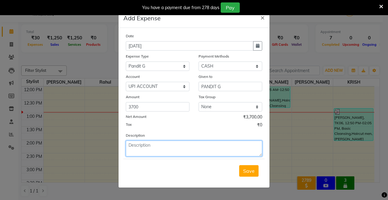
click at [153, 147] on textarea at bounding box center [194, 148] width 136 height 16
type textarea "PAID BY RIMSHA MAM"
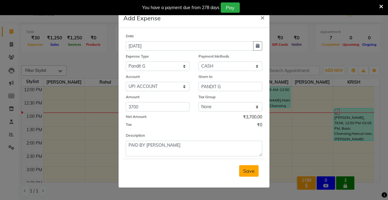
click at [252, 170] on span "Save" at bounding box center [249, 171] width 12 height 6
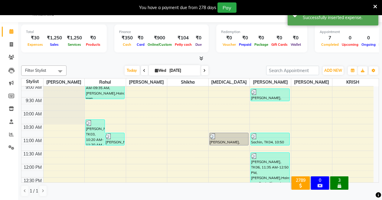
scroll to position [0, 0]
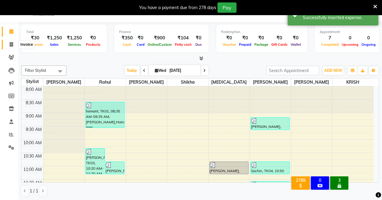
click at [12, 44] on icon at bounding box center [11, 44] width 3 height 5
select select "service"
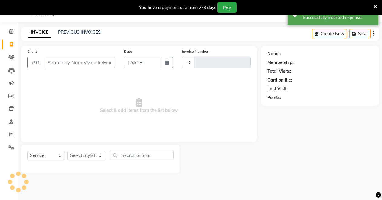
type input "4109"
select select "7317"
click at [10, 30] on icon at bounding box center [11, 31] width 4 height 5
